Goal: Information Seeking & Learning: Check status

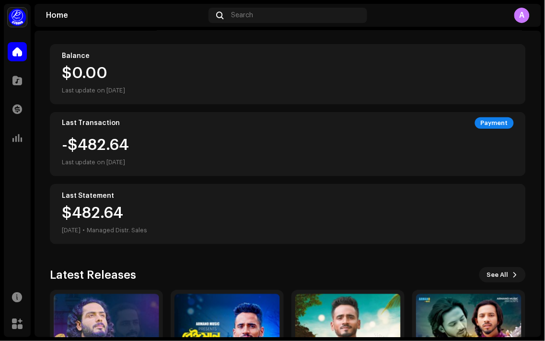
scroll to position [204, 0]
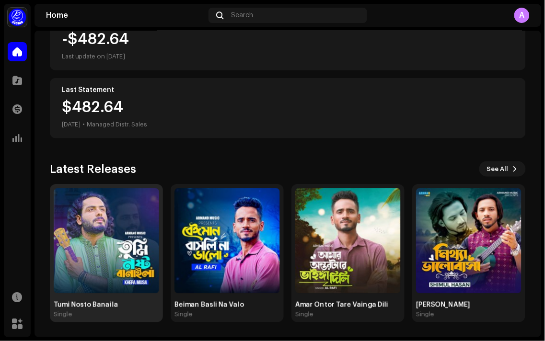
click at [102, 310] on div "Tumi Nosto Banaila Single" at bounding box center [107, 310] width 106 height 17
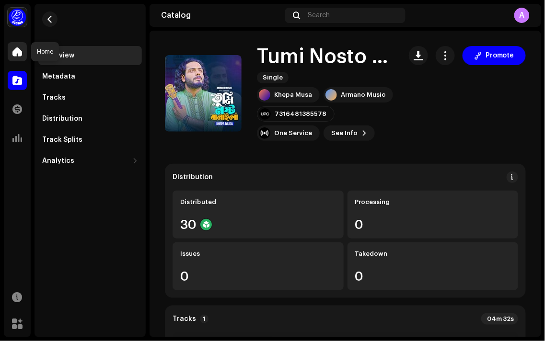
click at [20, 50] on span at bounding box center [17, 52] width 10 height 8
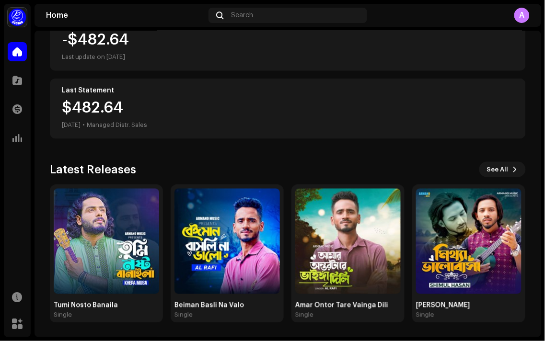
scroll to position [204, 0]
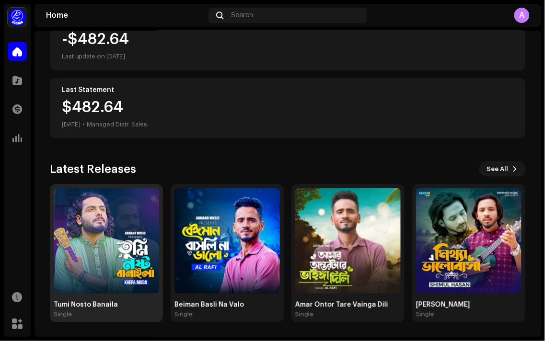
click at [112, 308] on div "Tumi Nosto Banaila" at bounding box center [107, 306] width 106 height 8
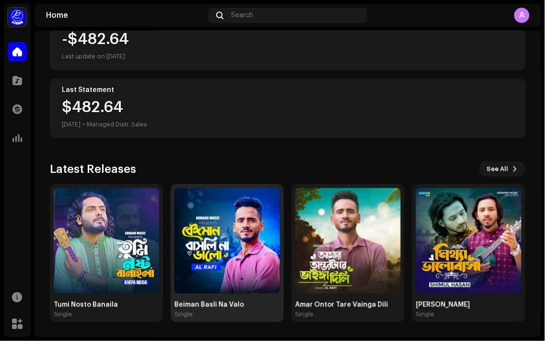
click at [231, 309] on div "Beiman Basli Na Valo Single" at bounding box center [228, 310] width 106 height 17
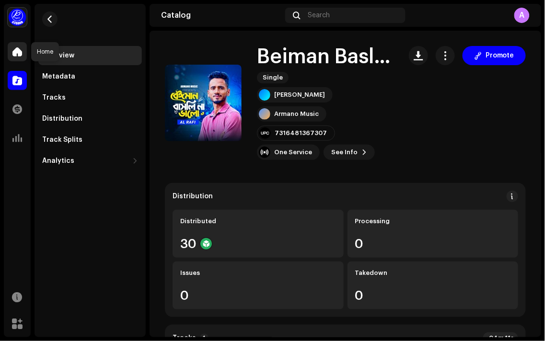
click at [12, 44] on div at bounding box center [17, 51] width 19 height 19
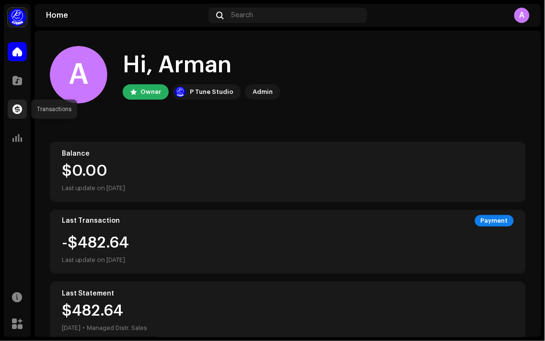
click at [17, 112] on span at bounding box center [17, 110] width 10 height 8
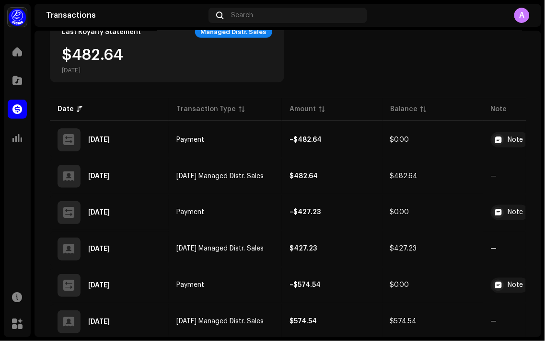
scroll to position [169, 0]
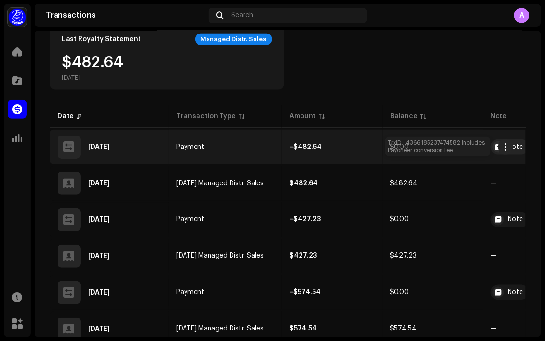
click at [516, 152] on div "Note" at bounding box center [510, 147] width 38 height 15
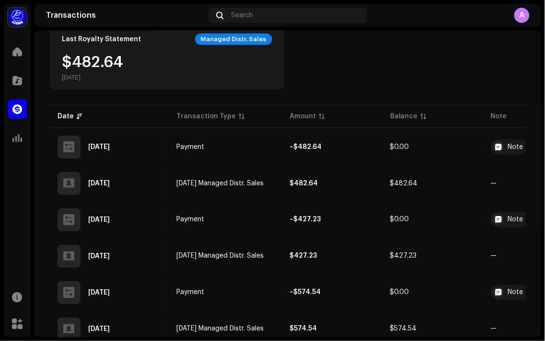
click at [481, 85] on div "Transaction Details Transaction Type Payment Entry Amount – $482.64 Entry Date …" at bounding box center [272, 170] width 545 height 341
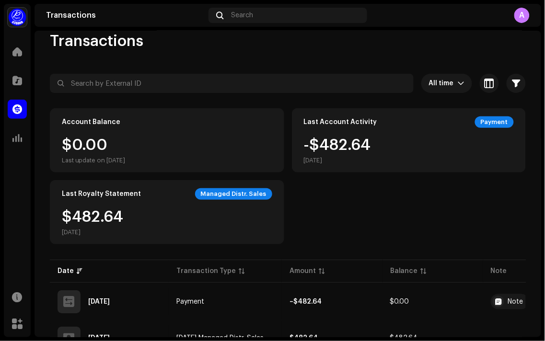
scroll to position [0, 0]
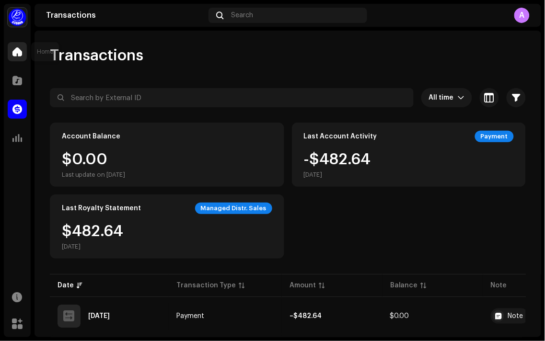
click at [20, 51] on span at bounding box center [17, 52] width 10 height 8
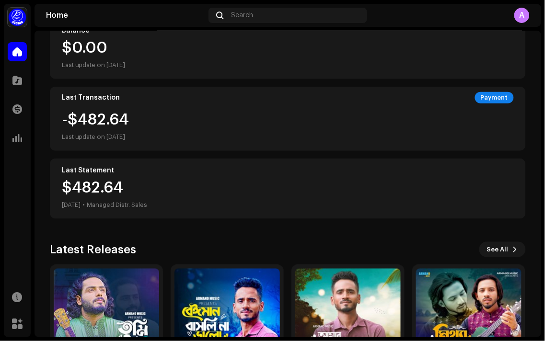
scroll to position [204, 0]
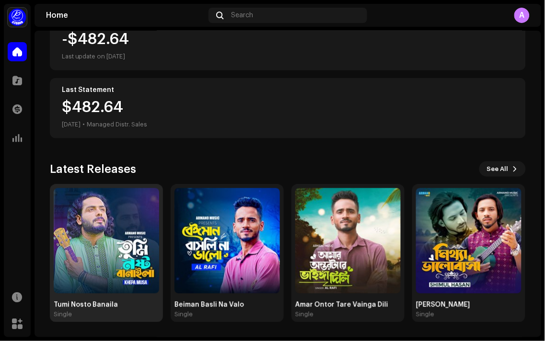
click at [90, 297] on div "Tumi Nosto Banaila Single" at bounding box center [107, 253] width 106 height 130
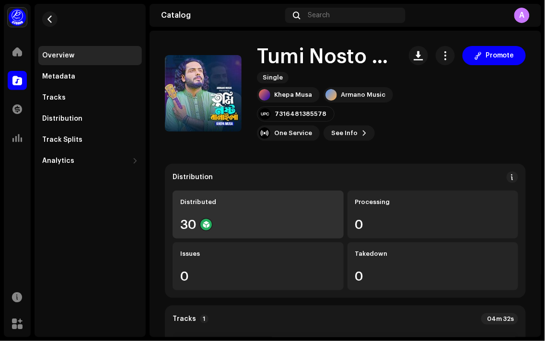
click at [208, 211] on div "Distributed 30" at bounding box center [258, 215] width 171 height 48
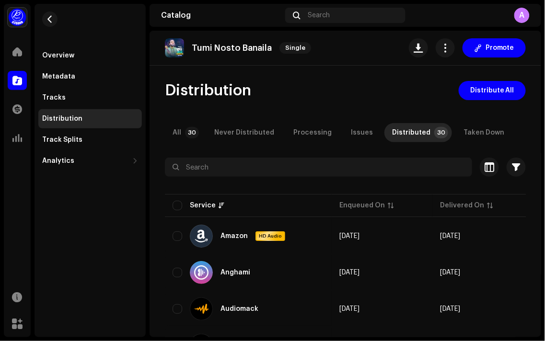
drag, startPoint x: 542, startPoint y: 45, endPoint x: 541, endPoint y: 61, distance: 16.3
click at [541, 61] on div "Armano Music Home Catalog Transactions Analytics Resources Marketplace Overview…" at bounding box center [272, 170] width 545 height 341
click at [69, 47] on div "Overview" at bounding box center [90, 55] width 104 height 19
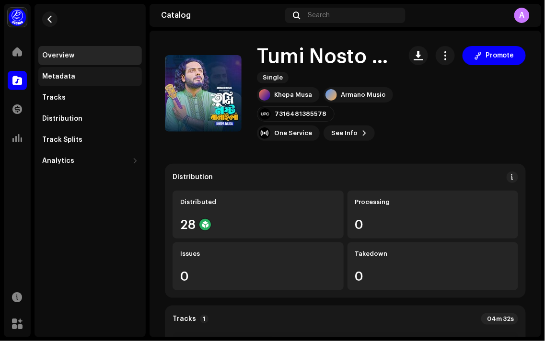
click at [66, 73] on div "Metadata" at bounding box center [58, 77] width 33 height 8
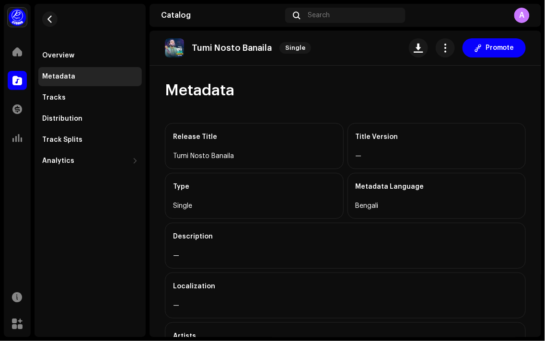
click at [232, 157] on div "Tumi Nosto Banaila" at bounding box center [254, 157] width 163 height 12
click at [254, 100] on div "Metadata" at bounding box center [345, 90] width 361 height 19
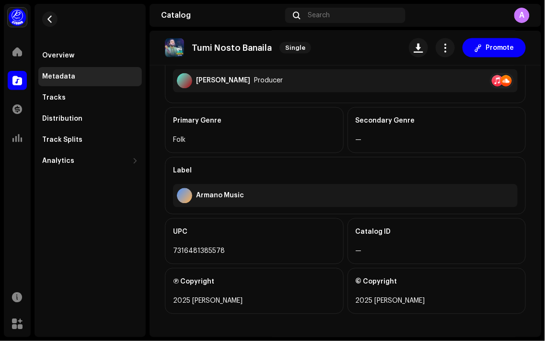
scroll to position [308, 0]
click at [21, 52] on span at bounding box center [17, 52] width 10 height 8
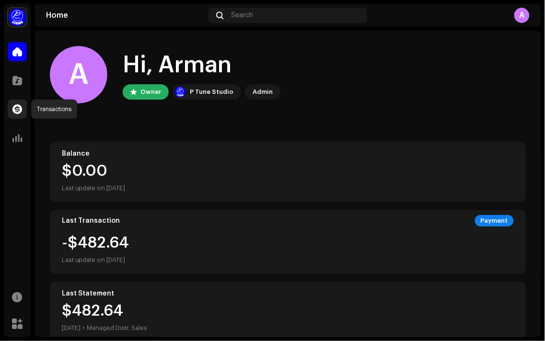
click at [16, 111] on span at bounding box center [17, 110] width 10 height 8
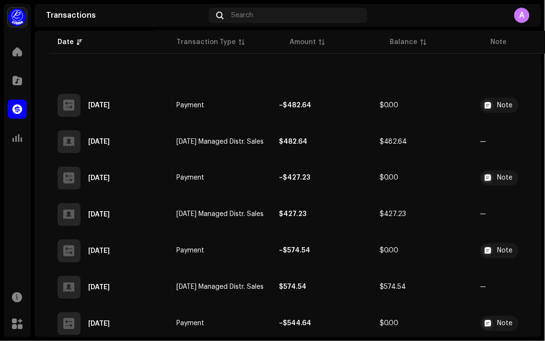
scroll to position [263, 0]
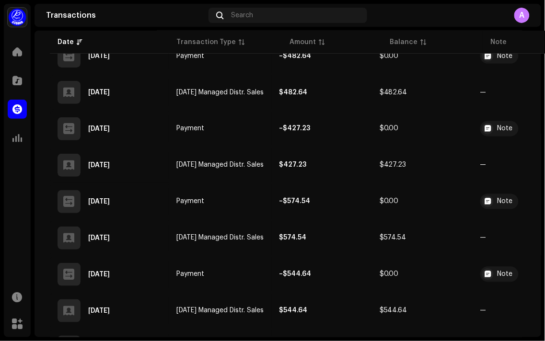
click at [543, 138] on div "Armano Music Home Catalog Transactions Analytics Resources Marketplace Transact…" at bounding box center [272, 170] width 545 height 341
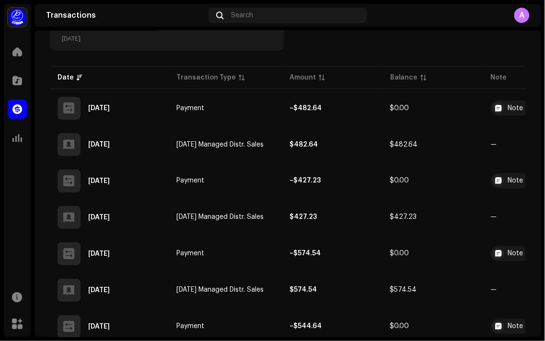
scroll to position [203, 0]
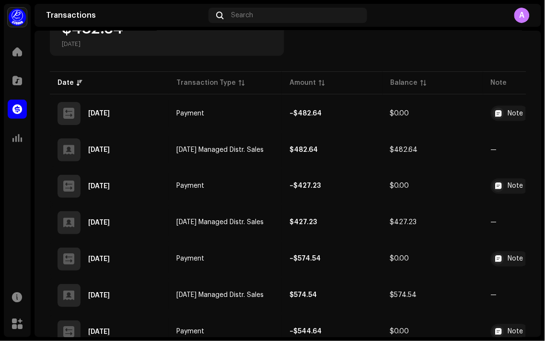
click at [531, 125] on div "Transactions All time Selected 0 Select all Options Filters Types Statements Pa…" at bounding box center [288, 345] width 507 height 1005
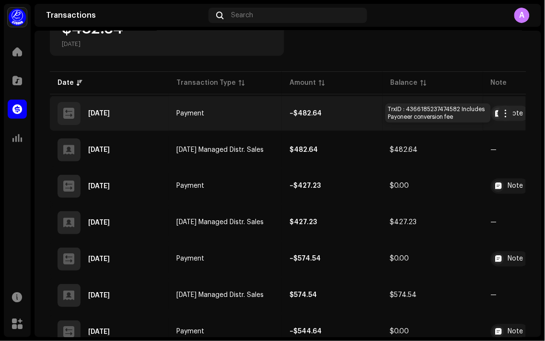
click at [517, 113] on div "Note" at bounding box center [515, 113] width 15 height 7
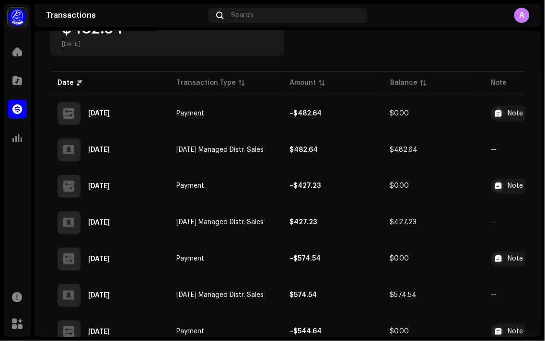
click at [466, 100] on div "Transaction Details Transaction Type Payment Entry Amount – $482.64 Entry Date …" at bounding box center [272, 170] width 545 height 341
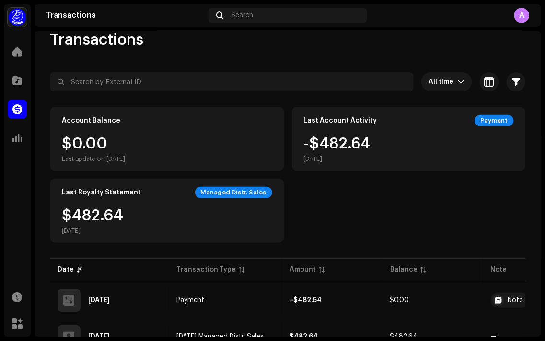
scroll to position [0, 0]
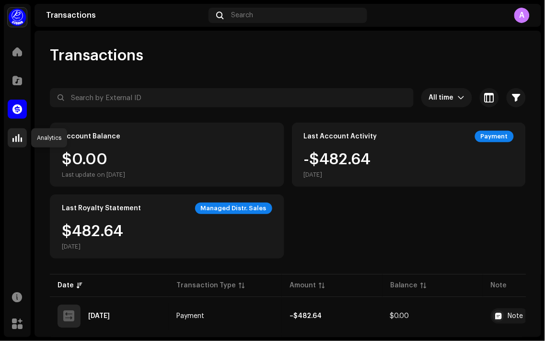
click at [13, 134] on span at bounding box center [17, 138] width 10 height 8
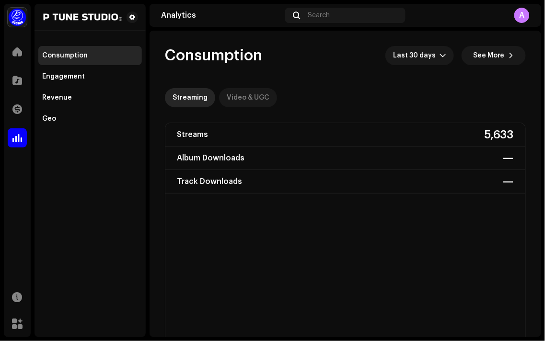
click at [260, 99] on div "Video & UGC" at bounding box center [248, 97] width 43 height 19
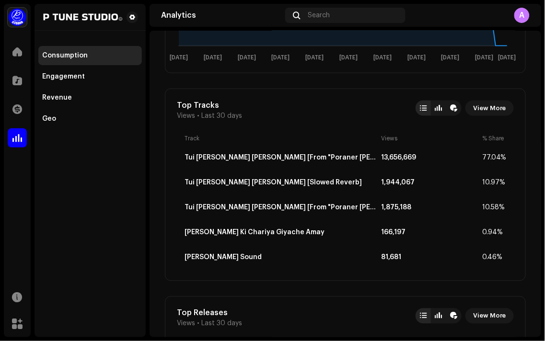
scroll to position [265, 0]
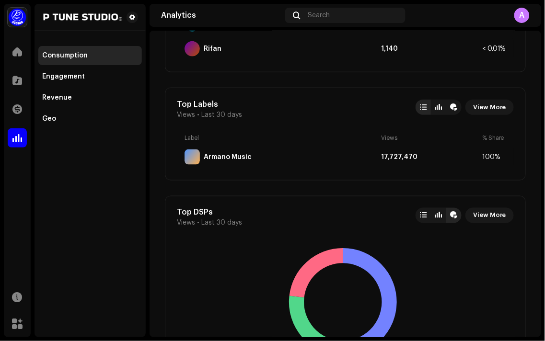
scroll to position [861, 0]
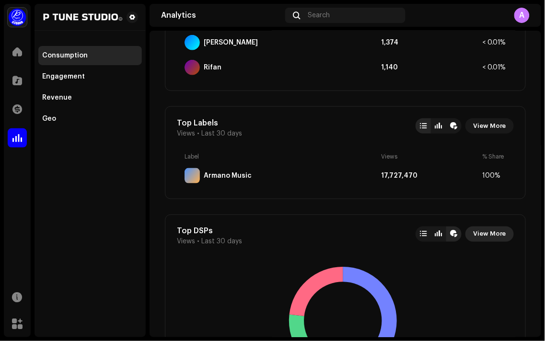
click at [496, 235] on span "View More" at bounding box center [489, 234] width 33 height 19
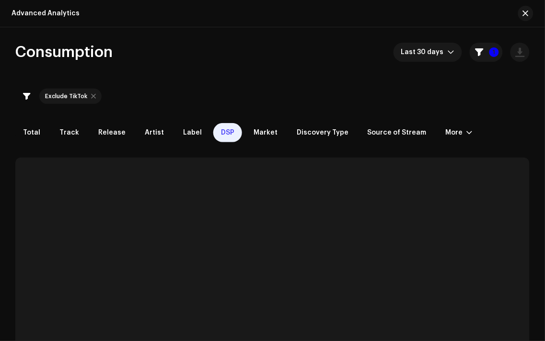
checkbox input "true"
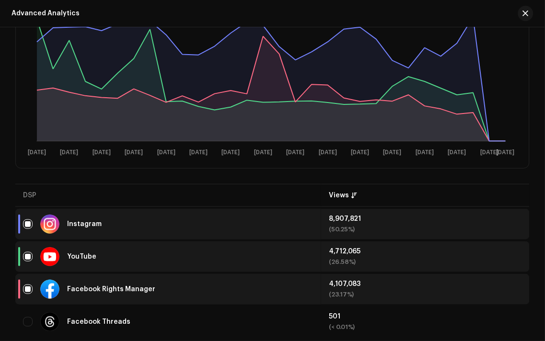
scroll to position [244, 0]
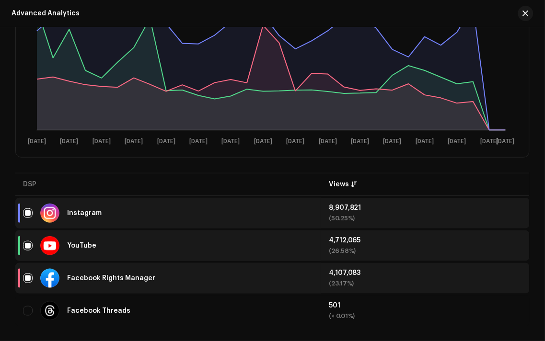
click at [541, 217] on div "Consumption Last 30 days 1 Exclude TikTok Total Track Release Artist Label DSP …" at bounding box center [272, 71] width 545 height 545
click at [539, 214] on div "Consumption Last 30 days 1 Exclude TikTok Total Track Release Artist Label DSP …" at bounding box center [272, 71] width 545 height 545
click at [539, 253] on div "Consumption Last 30 days 1 Exclude TikTok Total Track Release Artist Label DSP …" at bounding box center [272, 71] width 545 height 545
click at [534, 247] on div "Consumption Last 30 days 1 Exclude TikTok Total Track Release Artist Label DSP …" at bounding box center [272, 71] width 545 height 545
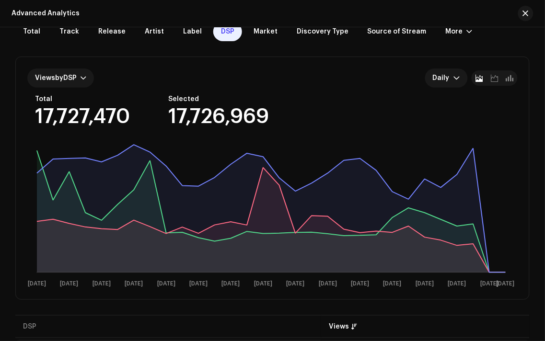
scroll to position [0, 0]
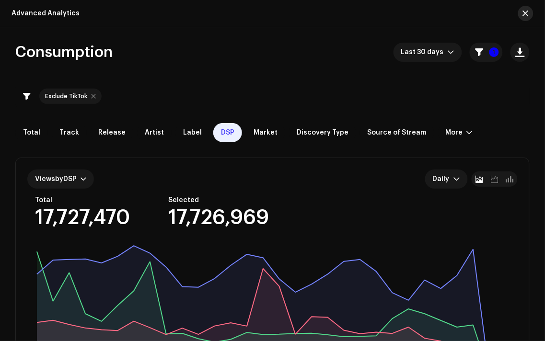
click at [524, 12] on span "button" at bounding box center [526, 14] width 6 height 8
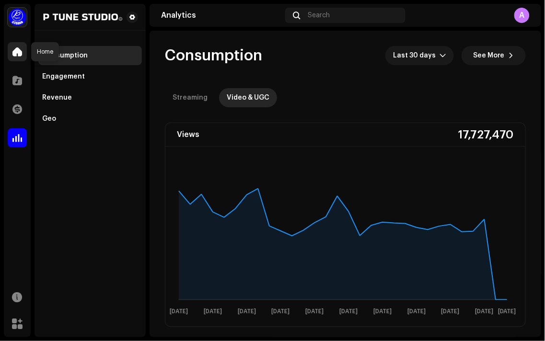
click at [18, 53] on span at bounding box center [17, 52] width 10 height 8
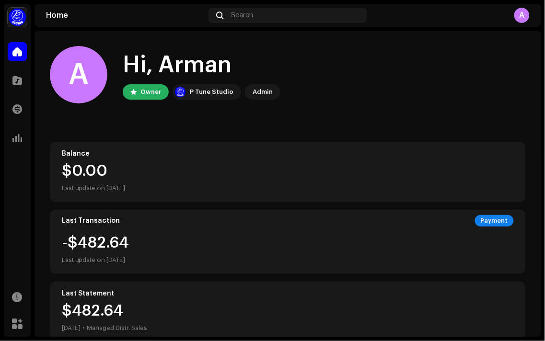
drag, startPoint x: 536, startPoint y: 45, endPoint x: 544, endPoint y: 154, distance: 109.2
click at [544, 154] on div "Armano Music Home Catalog Transactions Analytics Resources Marketplace Home Sea…" at bounding box center [272, 170] width 545 height 341
click at [496, 89] on div "A Hi, Arman Owner P Tune Studio Admin" at bounding box center [288, 75] width 476 height 58
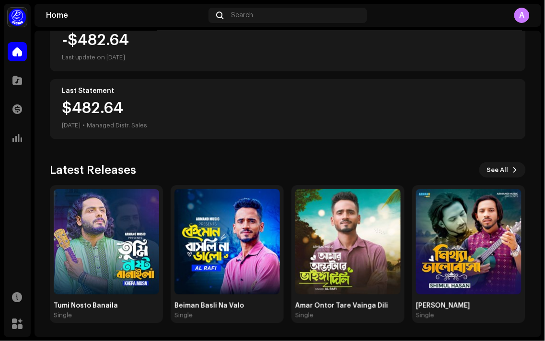
scroll to position [204, 0]
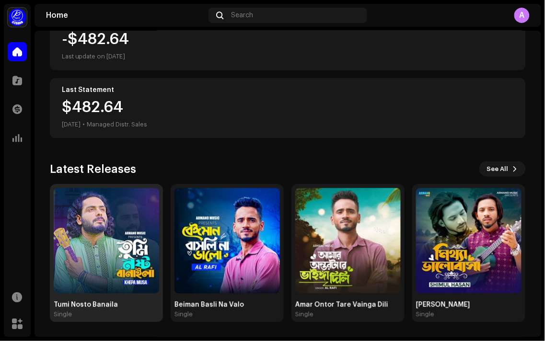
click at [92, 313] on div "Single" at bounding box center [107, 315] width 106 height 8
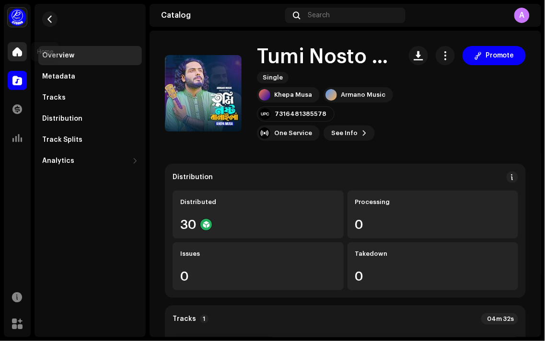
click at [26, 48] on div at bounding box center [17, 51] width 19 height 19
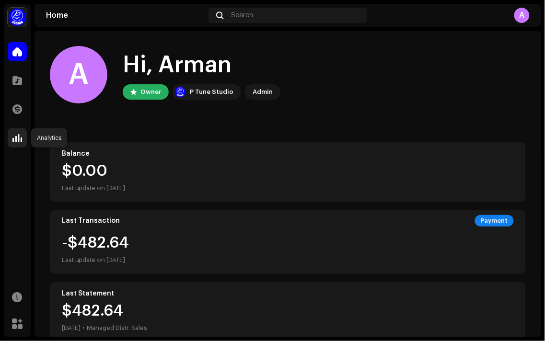
click at [13, 141] on span at bounding box center [17, 138] width 10 height 8
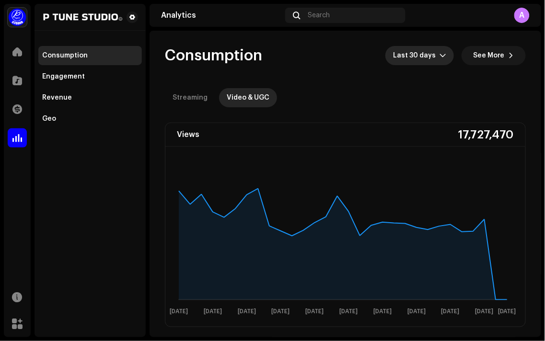
click at [434, 59] on span "Last 30 days" at bounding box center [416, 55] width 47 height 19
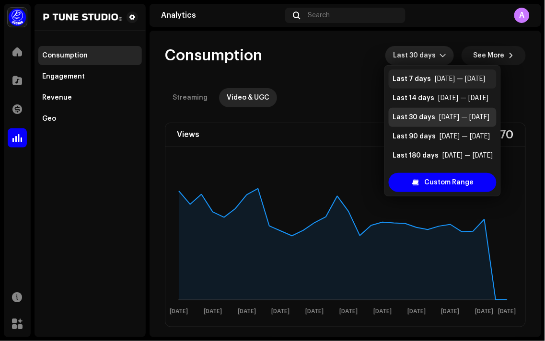
click at [429, 80] on div "Last 7 days [DATE] — [DATE]" at bounding box center [443, 79] width 100 height 10
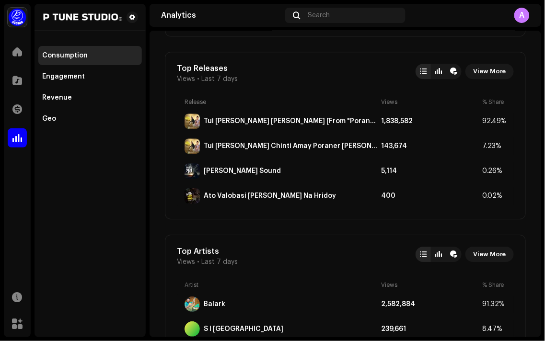
scroll to position [492, 0]
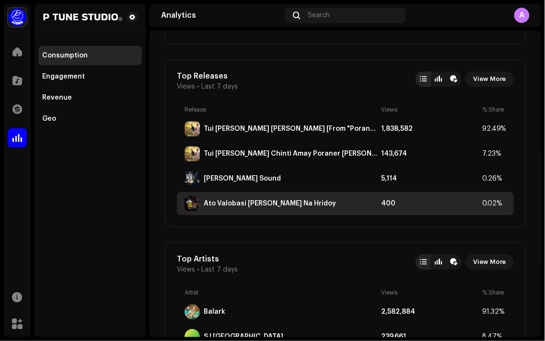
click at [291, 203] on div "Ato Valobasi [PERSON_NAME] Na Hridoy" at bounding box center [270, 204] width 132 height 8
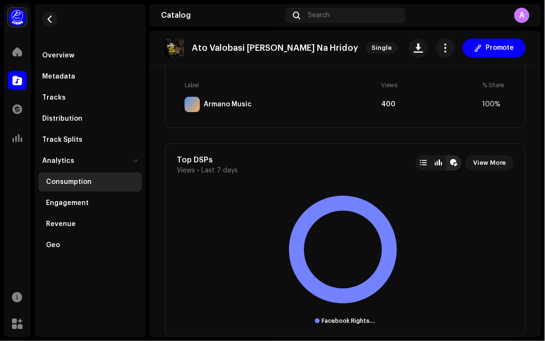
scroll to position [559, 0]
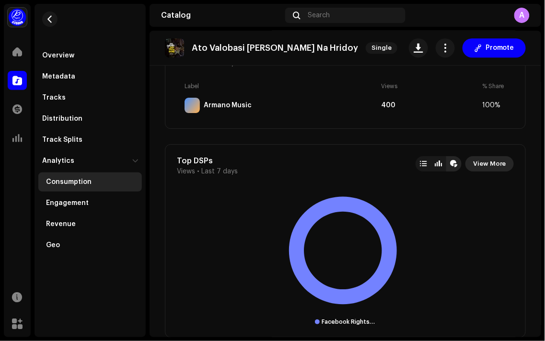
click at [483, 163] on span "View More" at bounding box center [489, 163] width 33 height 19
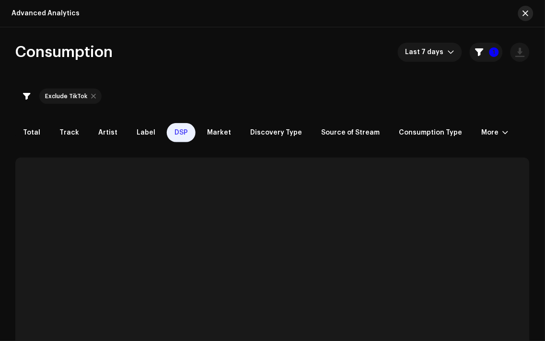
click at [523, 12] on span "button" at bounding box center [526, 14] width 6 height 8
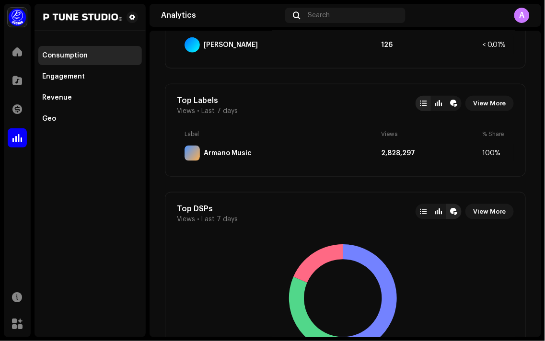
scroll to position [855, 0]
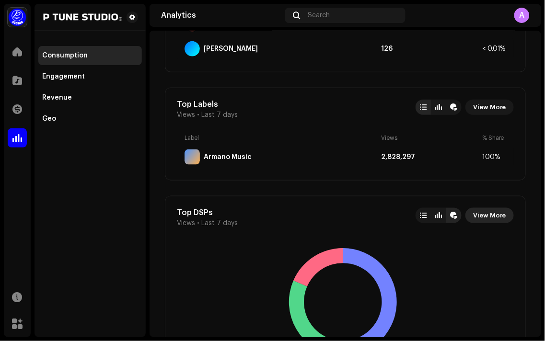
click at [493, 217] on span "View More" at bounding box center [489, 215] width 33 height 19
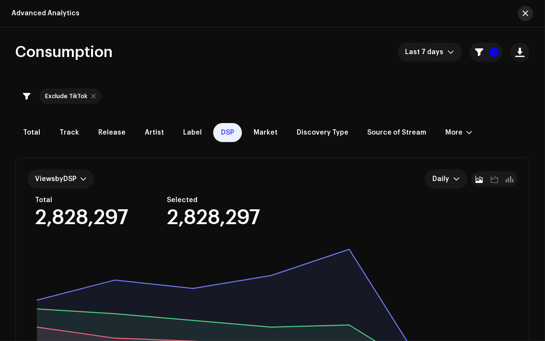
click at [522, 8] on button "button" at bounding box center [525, 13] width 15 height 15
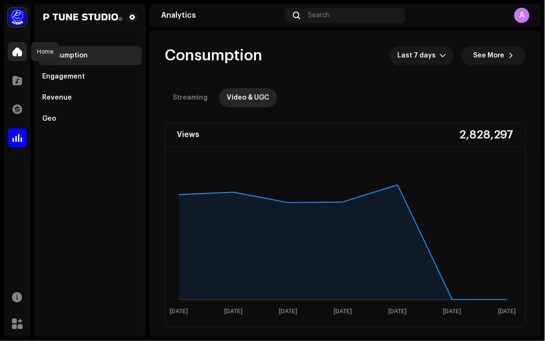
click at [24, 55] on div at bounding box center [17, 51] width 19 height 19
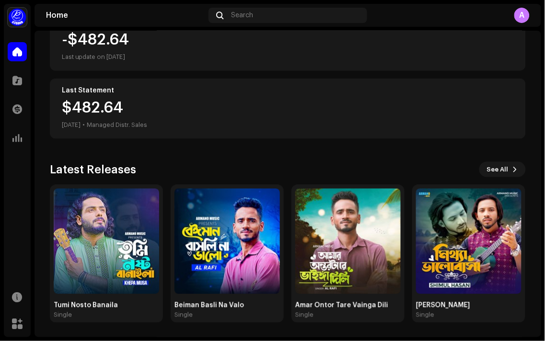
scroll to position [204, 0]
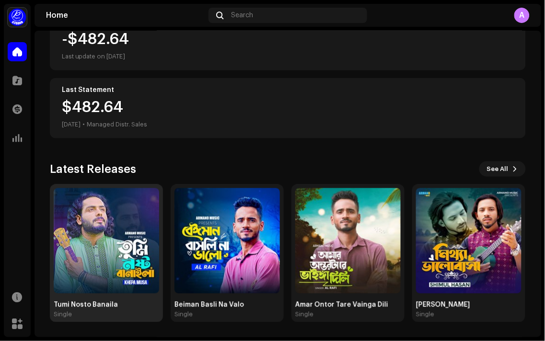
click at [104, 309] on div "Tumi Nosto Banaila Single" at bounding box center [107, 310] width 106 height 17
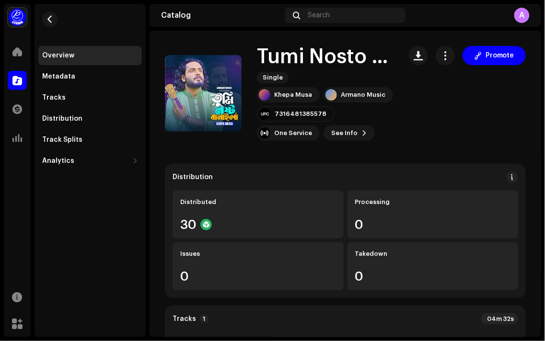
click at [530, 57] on div "Tumi Nosto Banaila Single Khepa [PERSON_NAME] Music 7316481385578 One Service S…" at bounding box center [346, 93] width 392 height 95
click at [5, 48] on div "Home" at bounding box center [17, 51] width 27 height 27
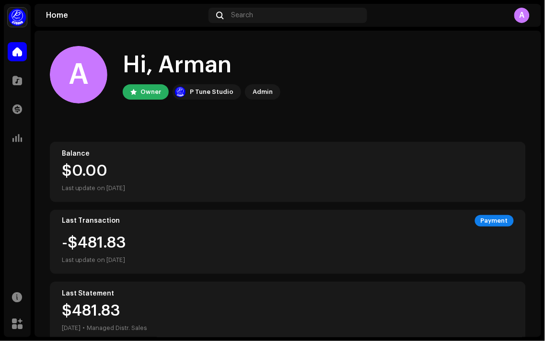
click at [524, 18] on div "A" at bounding box center [522, 15] width 15 height 15
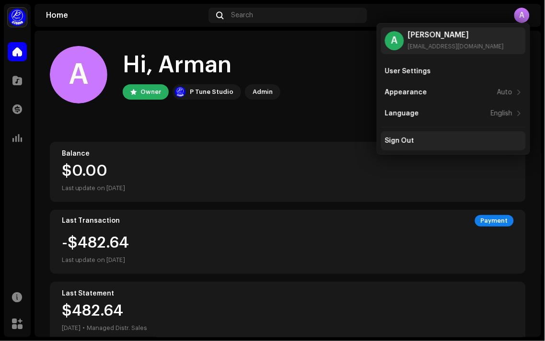
click at [481, 145] on div "Sign Out" at bounding box center [453, 140] width 145 height 19
